Goal: Navigation & Orientation: Find specific page/section

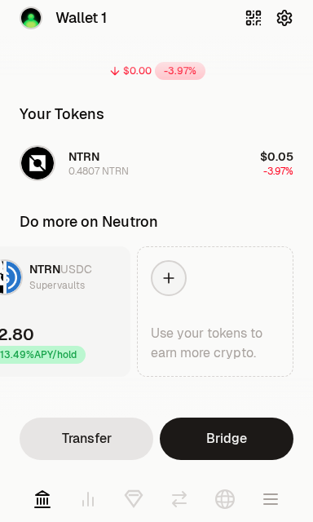
scroll to position [93, 0]
click at [137, 499] on icon at bounding box center [134, 499] width 20 height 20
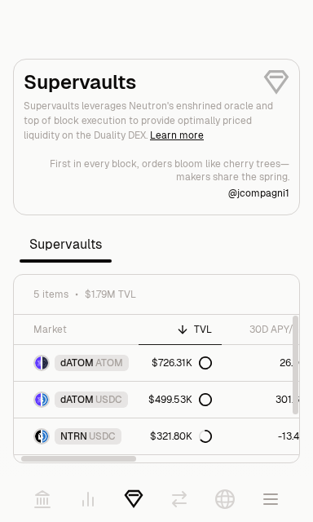
scroll to position [64, 0]
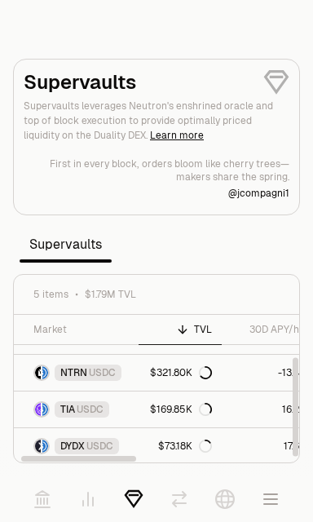
click at [273, 508] on icon "button" at bounding box center [271, 499] width 20 height 20
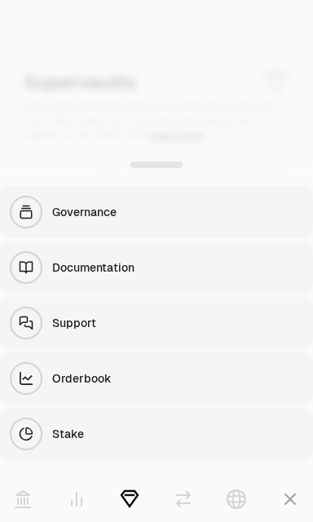
click at [37, 127] on div at bounding box center [156, 261] width 313 height 522
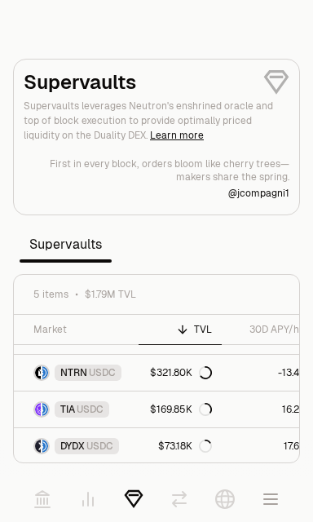
click at [42, 500] on icon at bounding box center [43, 499] width 20 height 20
